Goal: Information Seeking & Learning: Understand process/instructions

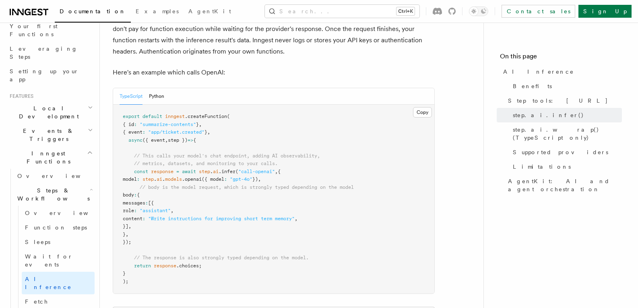
scroll to position [420, 0]
click at [171, 90] on div "TypeScript Python" at bounding box center [273, 95] width 321 height 16
click at [158, 87] on button "Python" at bounding box center [156, 95] width 15 height 16
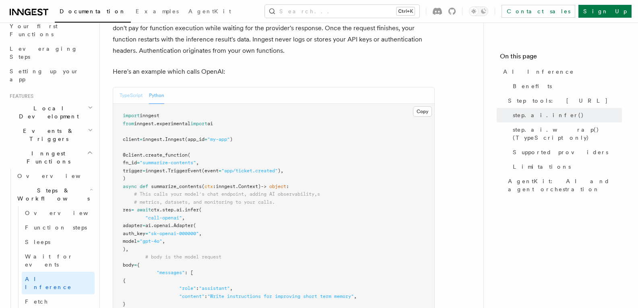
click at [127, 87] on button "TypeScript" at bounding box center [130, 95] width 23 height 16
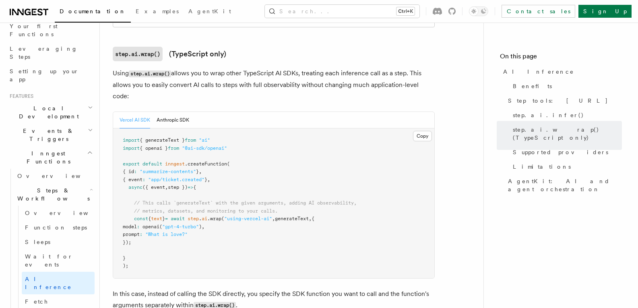
scroll to position [771, 0]
click at [178, 111] on button "Anthropic SDK" at bounding box center [172, 119] width 33 height 16
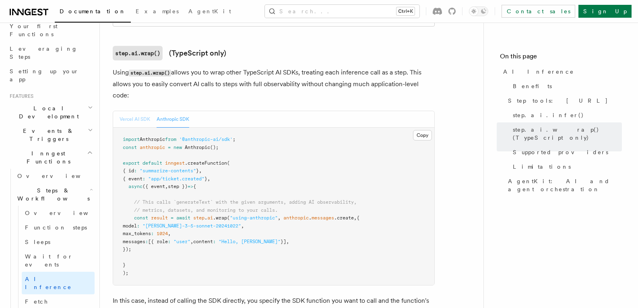
click at [136, 111] on button "Vercel AI SDK" at bounding box center [134, 119] width 31 height 16
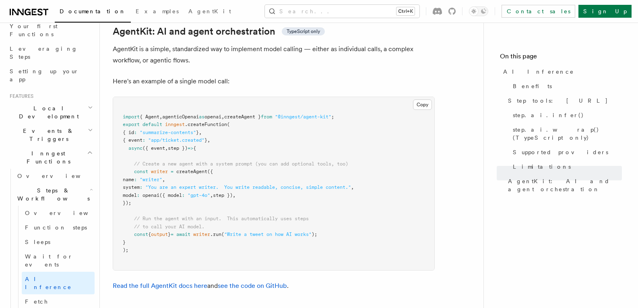
scroll to position [2379, 0]
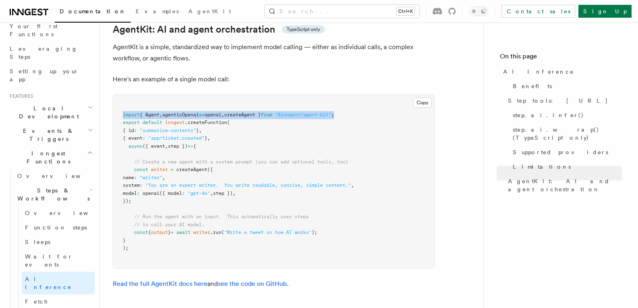
drag, startPoint x: 359, startPoint y: 76, endPoint x: 109, endPoint y: 73, distance: 250.2
copy span "import { Agent , agenticOpenai as openai , createAgent } from "@inngest/agent-k…"
click at [341, 110] on pre "import { Agent , agenticOpenai as openai , createAgent } from "@inngest/agent-k…" at bounding box center [273, 181] width 321 height 173
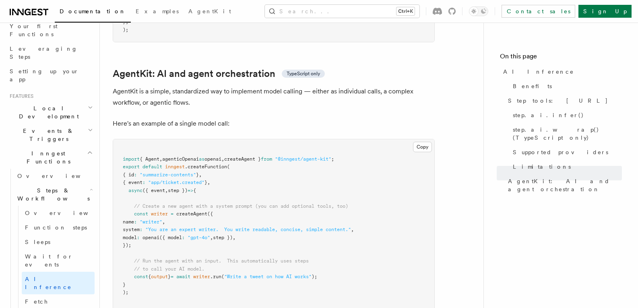
scroll to position [2333, 0]
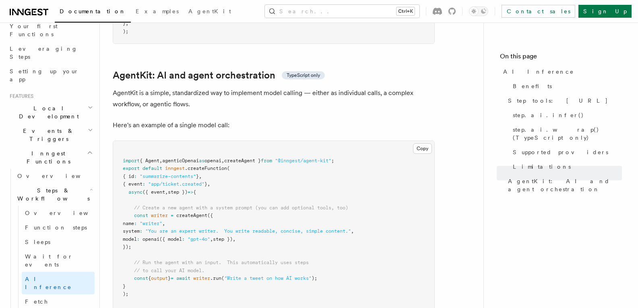
drag, startPoint x: 148, startPoint y: 206, endPoint x: 116, endPoint y: 180, distance: 40.8
click at [116, 180] on pre "import { Agent , agenticOpenai as openai , createAgent } from "@inngest/agent-k…" at bounding box center [273, 227] width 321 height 173
copy code "const writer = createAgent ({ name : "writer" , system : "You are an expert wri…"
click at [293, 146] on pre "import { Agent , agenticOpenai as openai , createAgent } from "@inngest/agent-k…" at bounding box center [273, 227] width 321 height 173
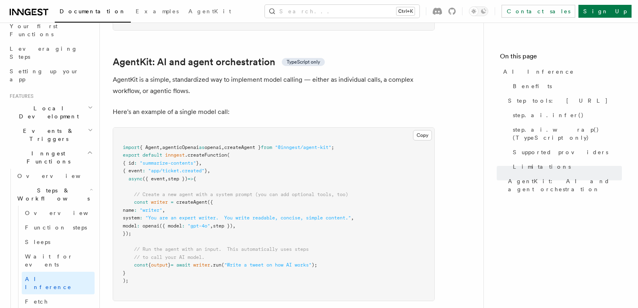
scroll to position [2347, 0]
